Goal: Transaction & Acquisition: Book appointment/travel/reservation

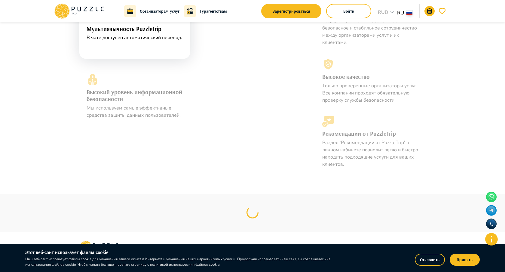
scroll to position [589, 0]
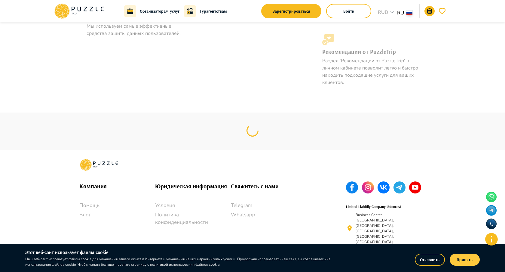
click at [470, 258] on button "Принять" at bounding box center [465, 260] width 30 height 12
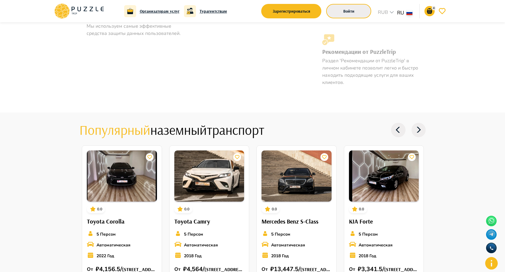
click at [341, 8] on button "Войти" at bounding box center [348, 11] width 45 height 14
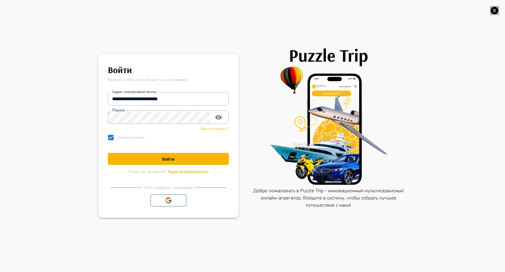
click at [496, 14] on icon "button" at bounding box center [495, 11] width 8 height 8
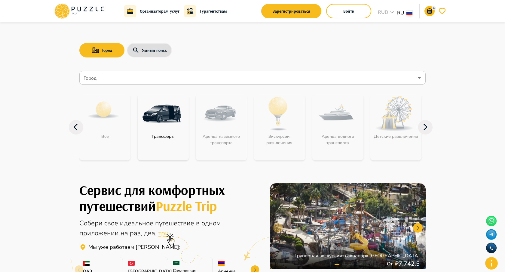
click at [349, 20] on div "4 Организаторам услуг Турагентствам Зарегистрироваться Войти RUB *** ru ** 4" at bounding box center [253, 11] width 398 height 22
click at [349, 11] on button "Войти" at bounding box center [348, 11] width 45 height 14
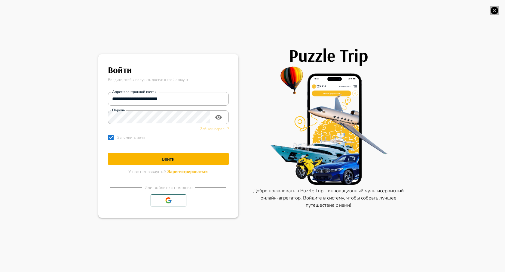
click at [493, 13] on icon "button" at bounding box center [495, 11] width 8 height 8
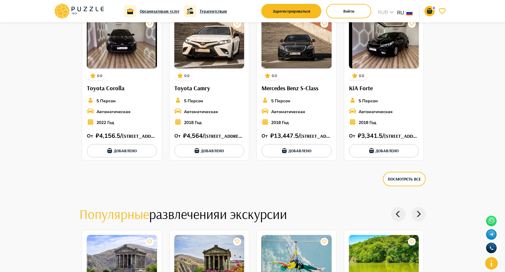
scroll to position [987, 0]
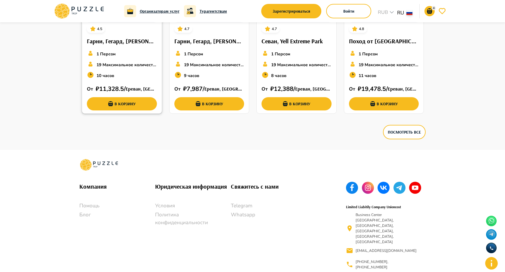
click at [143, 66] on p "19 Максимальное количество мест" at bounding box center [127, 65] width 60 height 6
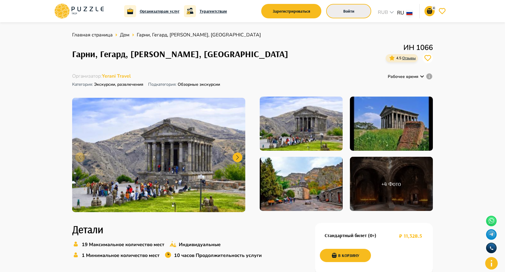
click at [334, 10] on button "Войти" at bounding box center [348, 11] width 45 height 14
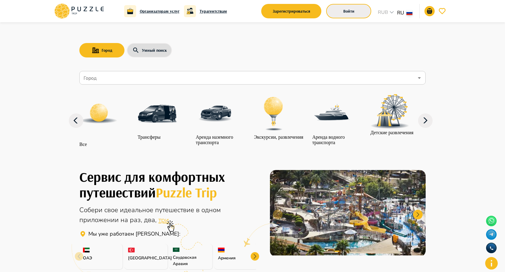
click at [346, 17] on button "Войти" at bounding box center [348, 11] width 45 height 14
type input "**********"
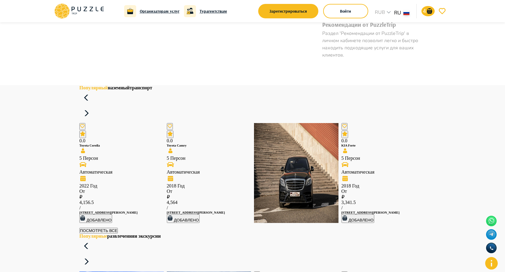
scroll to position [652, 0]
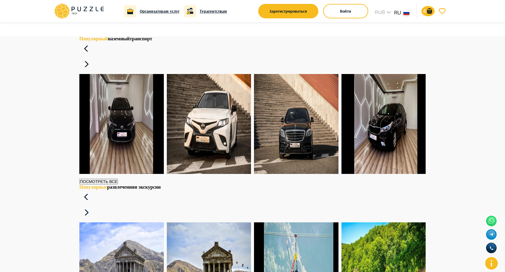
click at [128, 98] on h6 "Toyota Corolla" at bounding box center [121, 96] width 85 height 4
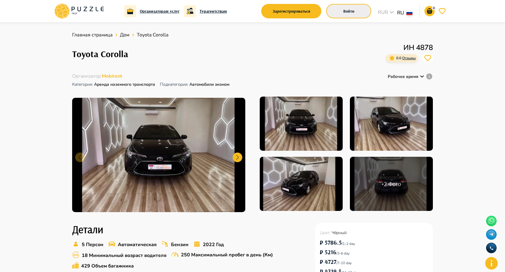
click at [345, 11] on button "Войти" at bounding box center [348, 11] width 45 height 14
